Goal: Share content: Distribute website content to other platforms or users

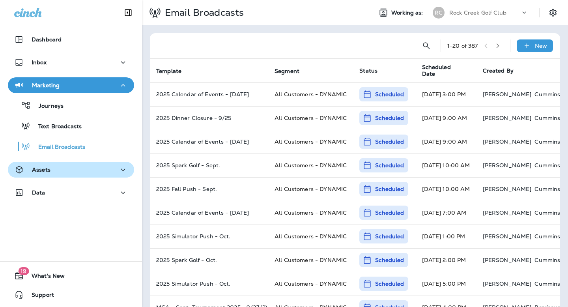
click at [63, 173] on div "Assets" at bounding box center [71, 170] width 114 height 10
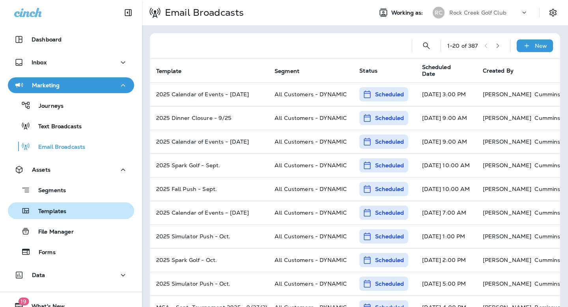
click at [53, 210] on p "Templates" at bounding box center [48, 211] width 36 height 7
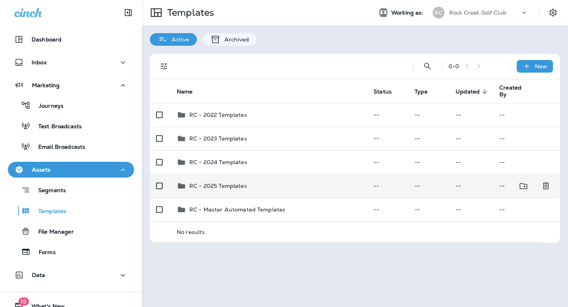
click at [266, 190] on div "RC - 2025 Templates" at bounding box center [269, 185] width 184 height 9
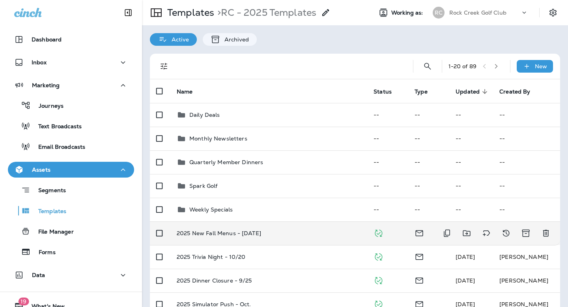
click at [237, 231] on p "2025 New Fall Menus - [DATE]" at bounding box center [219, 233] width 84 height 6
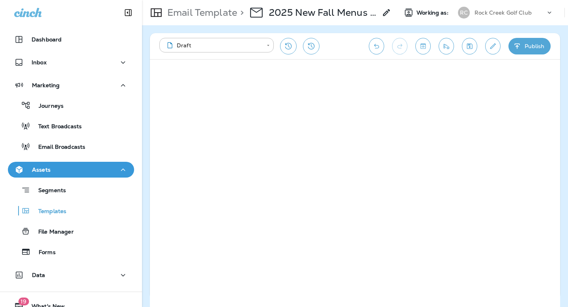
click at [529, 45] on button "Publish" at bounding box center [529, 46] width 42 height 17
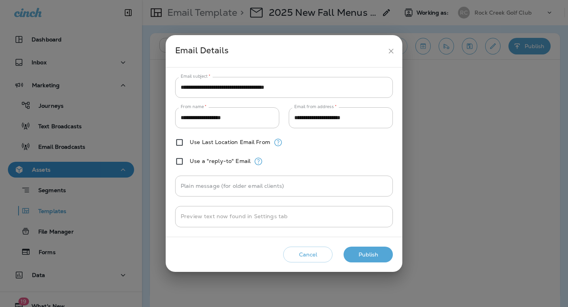
click at [361, 253] on button "Publish" at bounding box center [367, 254] width 49 height 16
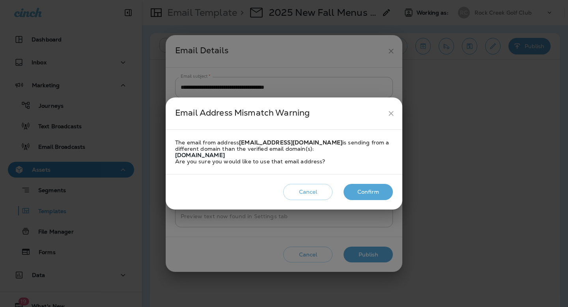
click at [380, 195] on button "Confirm" at bounding box center [367, 192] width 49 height 16
